Goal: Understand process/instructions: Learn how to perform a task or action

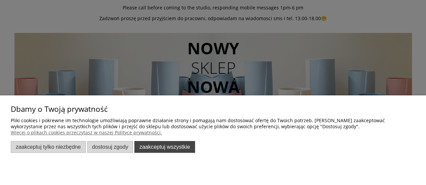
scroll to position [90, 0]
click at [156, 145] on button "Zaakceptuj wszystkie" at bounding box center [164, 147] width 61 height 12
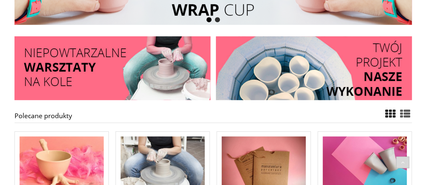
scroll to position [228, 0]
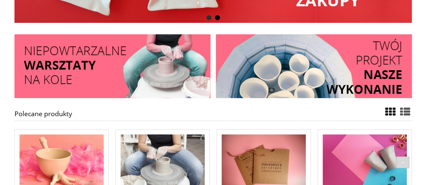
click at [380, 71] on img at bounding box center [314, 66] width 196 height 64
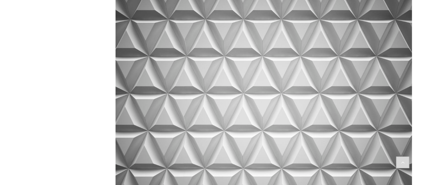
scroll to position [2155, 0]
